Goal: Information Seeking & Learning: Learn about a topic

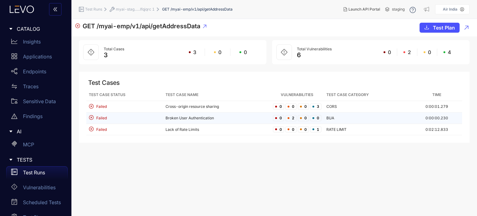
click at [197, 119] on td "Broken User Authentication" at bounding box center [216, 117] width 107 height 11
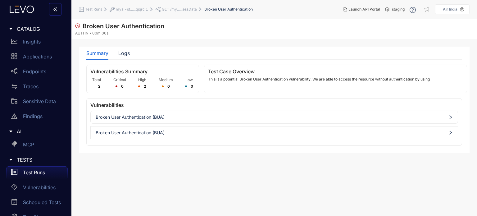
click at [197, 119] on div "Broken User Authentication (BUA)" at bounding box center [274, 117] width 367 height 10
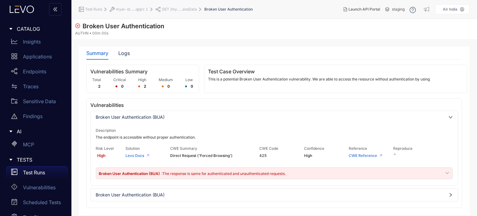
click at [276, 173] on span ": The response is same for authenticated and unauthenticated requests." at bounding box center [224, 173] width 124 height 5
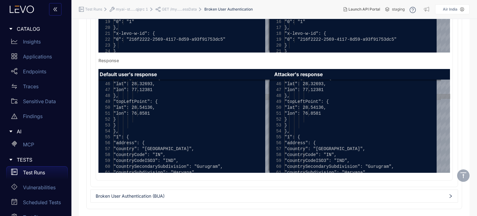
scroll to position [250, 0]
click at [239, 190] on div "Broken User Authentication (BUA)" at bounding box center [274, 195] width 368 height 13
click at [239, 194] on span "Broken User Authentication (BUA)" at bounding box center [274, 196] width 357 height 5
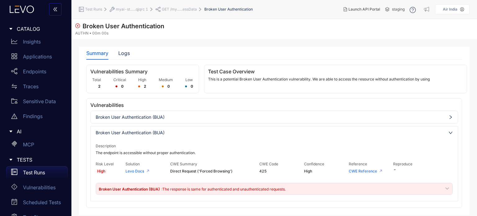
scroll to position [0, 0]
click at [284, 189] on span ": The response is same for authenticated and unauthenticated requests." at bounding box center [224, 189] width 124 height 5
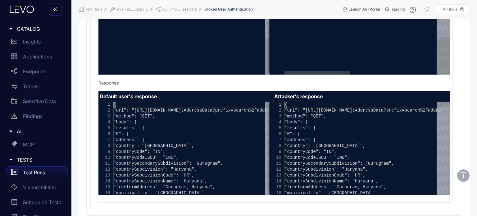
scroll to position [250, 0]
